Goal: Task Accomplishment & Management: Use online tool/utility

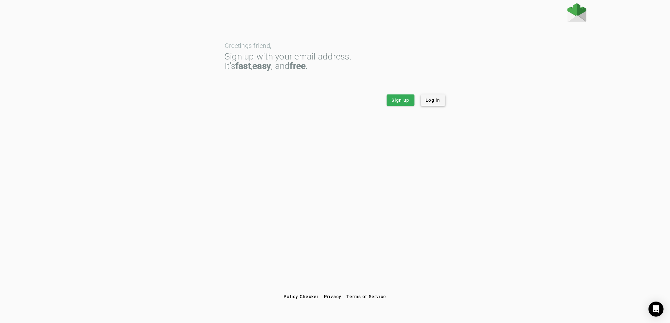
click at [426, 100] on span "Log in" at bounding box center [433, 100] width 15 height 6
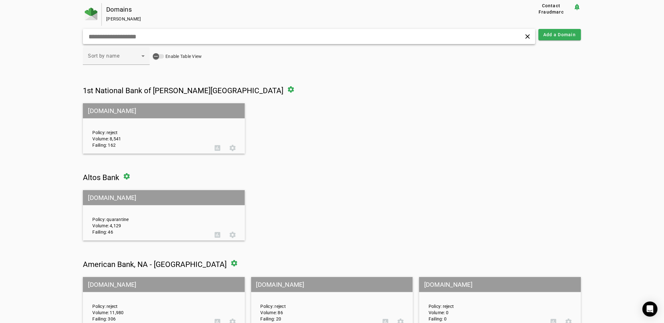
click at [189, 35] on input "text" at bounding box center [212, 37] width 249 height 8
click at [560, 38] on span at bounding box center [560, 34] width 43 height 15
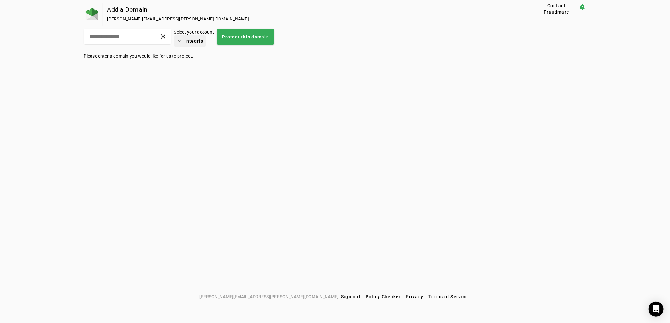
click at [203, 38] on span "Integris" at bounding box center [194, 41] width 19 height 6
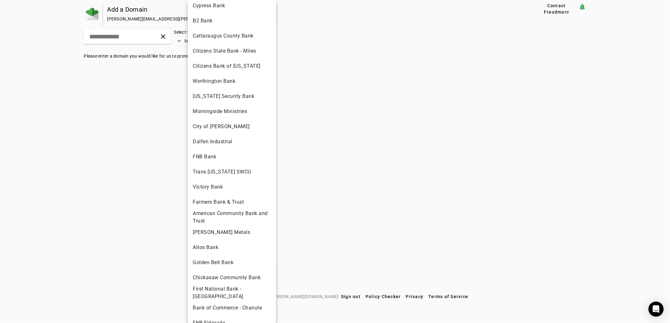
scroll to position [1401, 0]
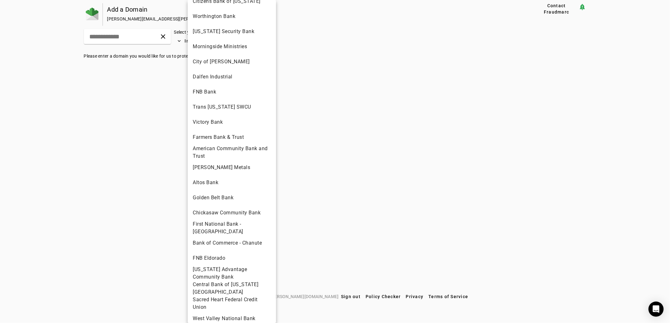
click at [484, 161] on div at bounding box center [335, 161] width 670 height 323
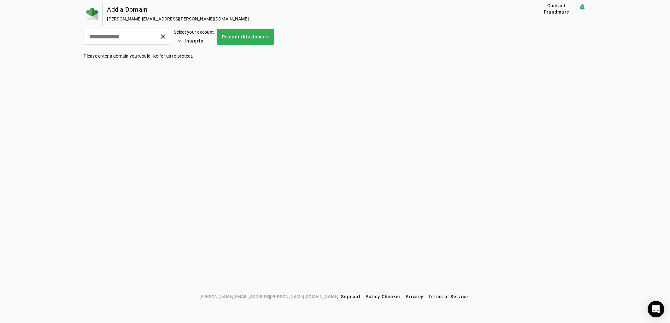
click at [656, 312] on icon "Open Intercom Messenger" at bounding box center [656, 310] width 8 height 8
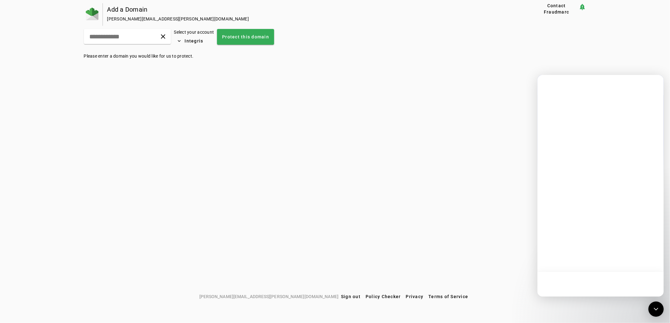
scroll to position [0, 0]
